Goal: Communication & Community: Share content

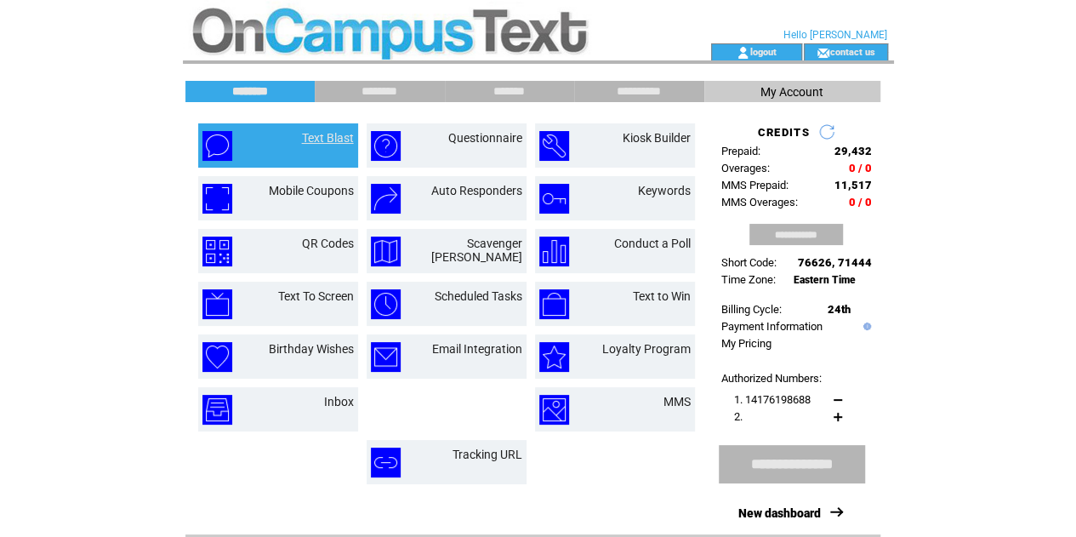
click at [311, 134] on link "Text Blast" at bounding box center [328, 138] width 52 height 14
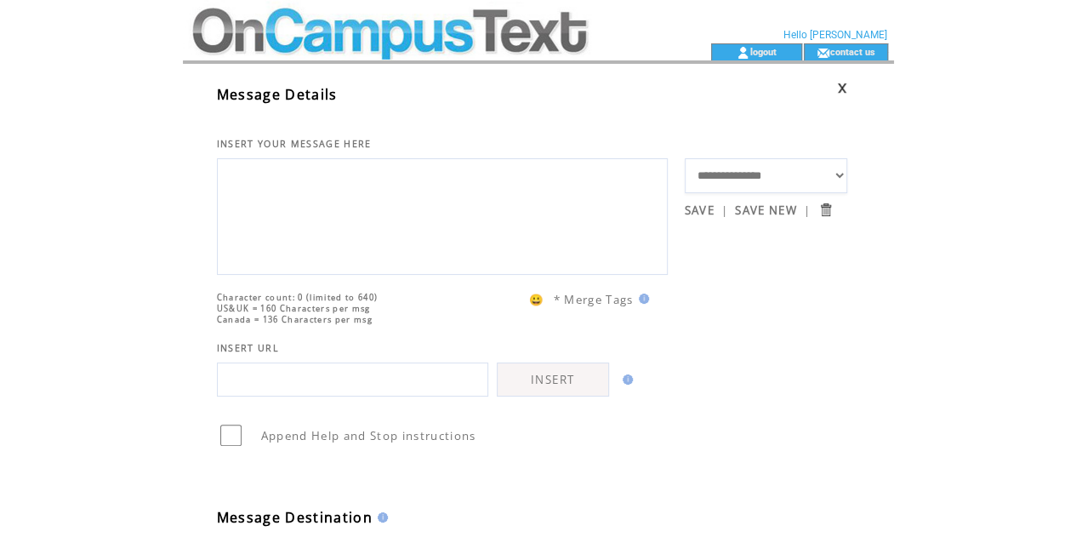
click at [347, 223] on textarea at bounding box center [442, 214] width 432 height 102
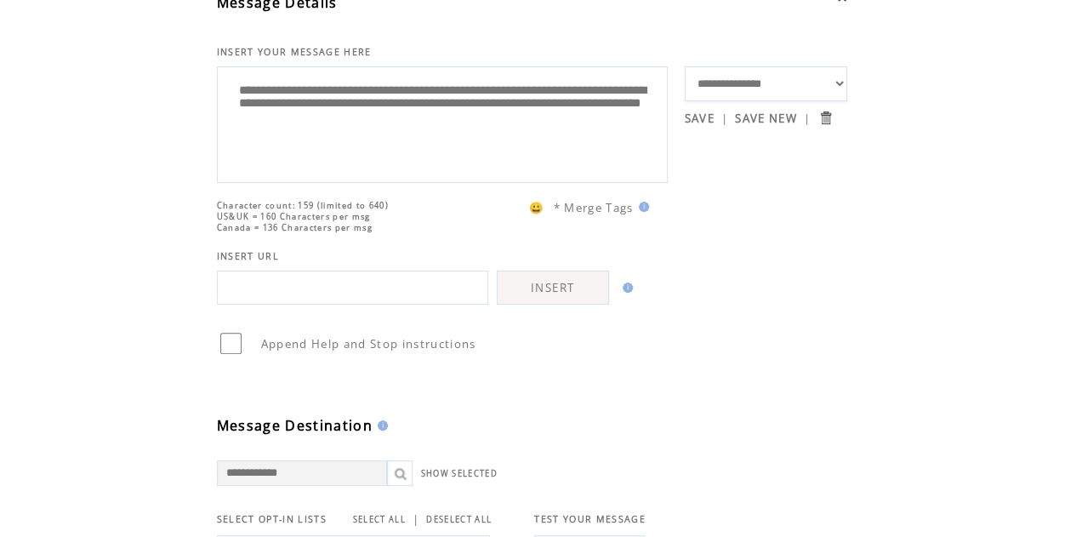
scroll to position [88, 0]
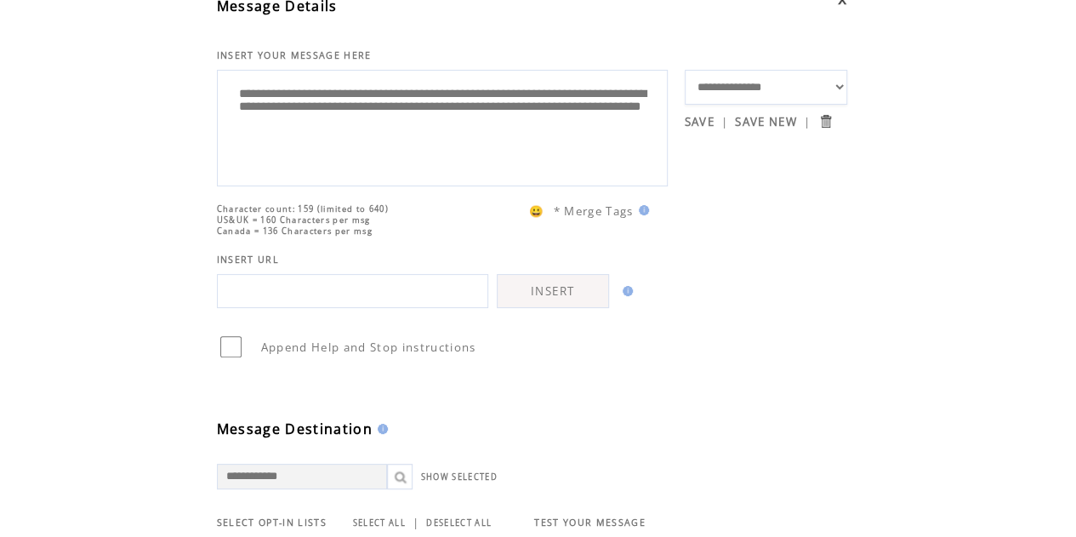
drag, startPoint x: 325, startPoint y: 126, endPoint x: 585, endPoint y: 168, distance: 263.7
click at [585, 168] on textarea "**********" at bounding box center [442, 126] width 432 height 102
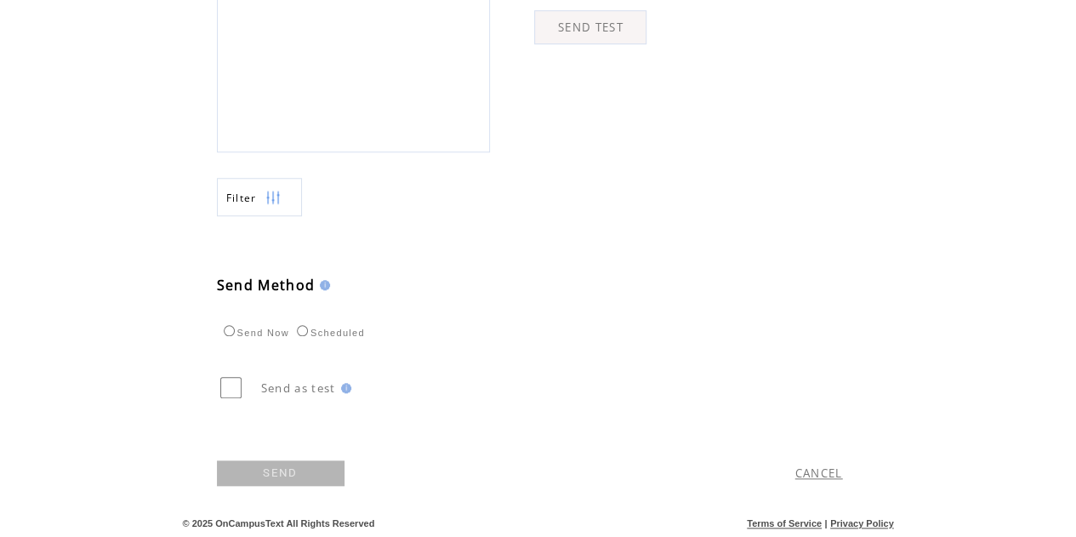
scroll to position [688, 0]
type textarea "**********"
click at [254, 472] on link "SEND" at bounding box center [281, 473] width 128 height 26
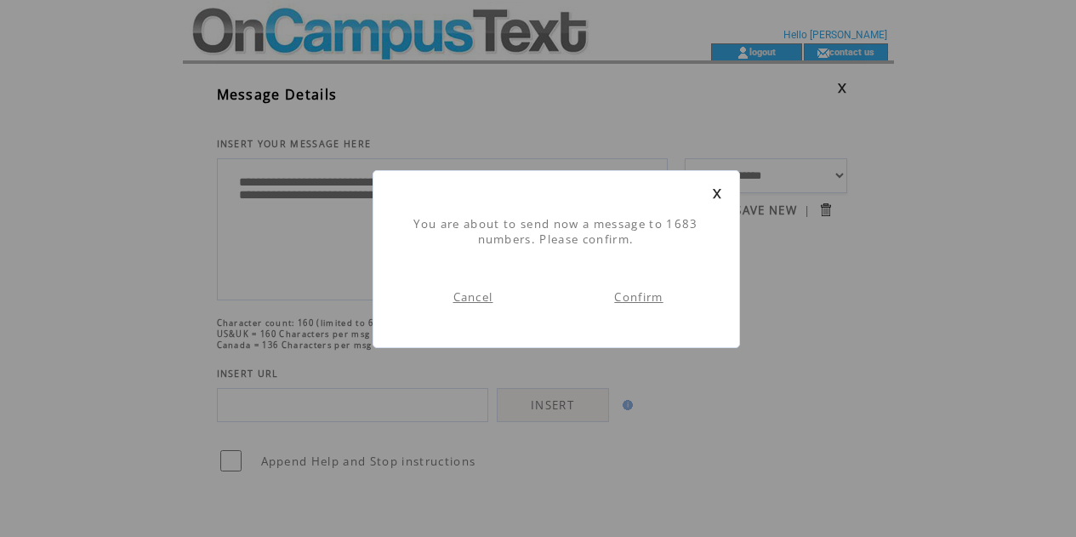
scroll to position [1, 0]
click at [622, 295] on link "Confirm" at bounding box center [638, 296] width 49 height 15
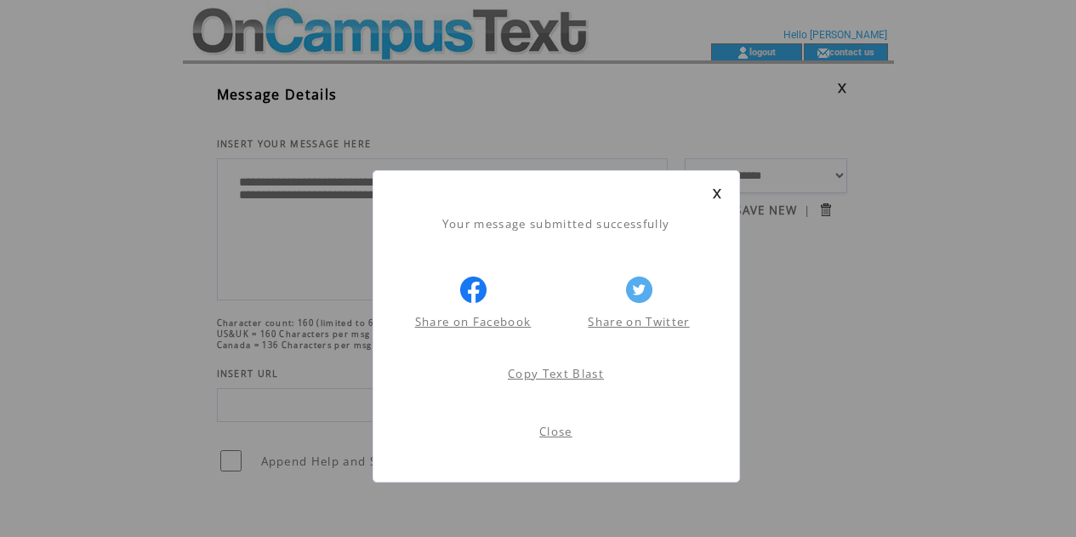
scroll to position [1, 0]
click at [558, 426] on link "Close" at bounding box center [556, 431] width 33 height 15
